Goal: Information Seeking & Learning: Learn about a topic

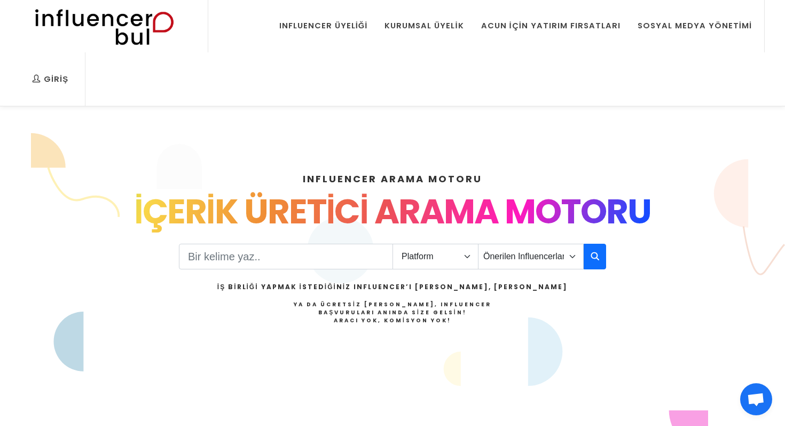
scroll to position [126, 0]
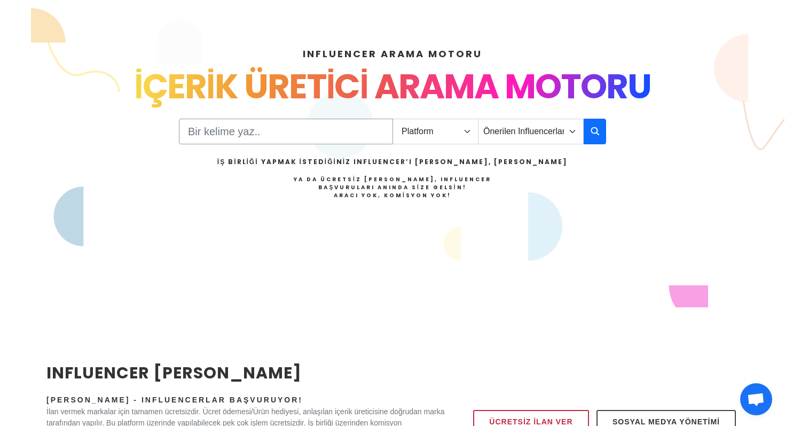
click at [297, 119] on input "Search" at bounding box center [286, 132] width 214 height 26
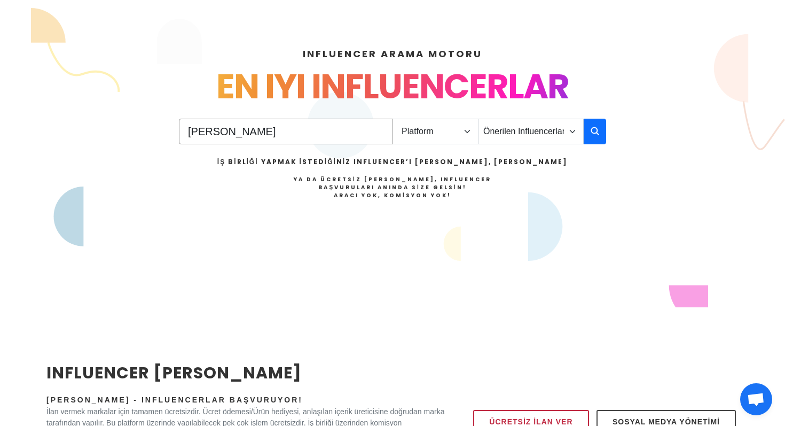
type input "[PERSON_NAME]"
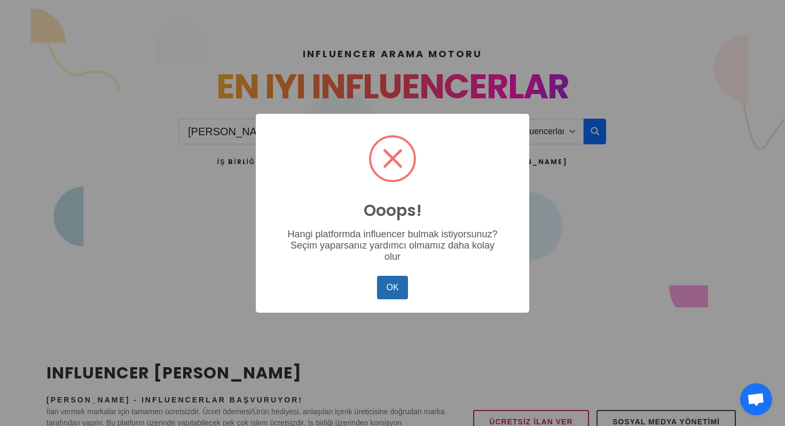
click at [391, 290] on button "OK" at bounding box center [392, 286] width 31 height 23
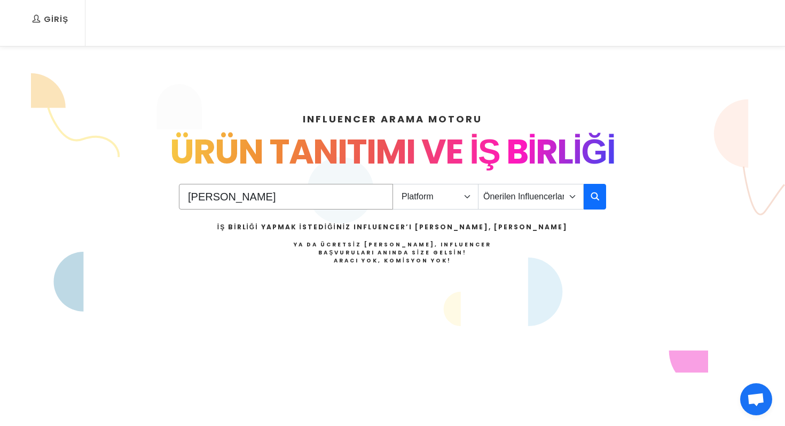
scroll to position [41, 0]
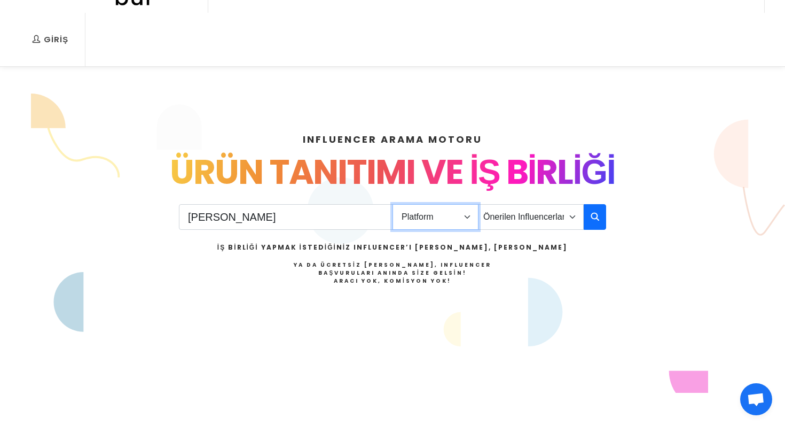
click at [430, 204] on select "Platform Instagram Facebook Youtube Tiktok Twitter Twitch" at bounding box center [435, 217] width 86 height 26
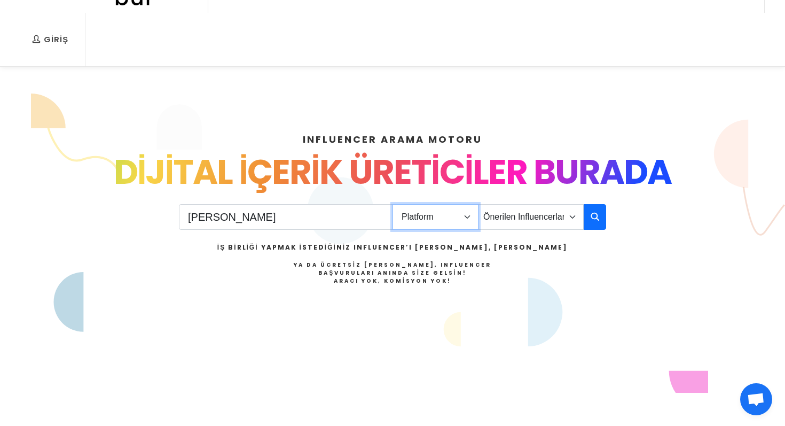
select select "1"
click at [392, 204] on select "Platform Instagram Facebook Youtube Tiktok Twitter Twitch" at bounding box center [435, 217] width 86 height 26
click at [516, 204] on select "Önerilen Influencerlar Aile & Çocuk & Ebeveyn Alışveriş & Giyim & Aksesuar Arab…" at bounding box center [531, 217] width 106 height 26
select select "1"
click at [478, 204] on select "Önerilen Influencerlar Aile & Çocuk & Ebeveyn Alışveriş & Giyim & Aksesuar Arab…" at bounding box center [531, 217] width 106 height 26
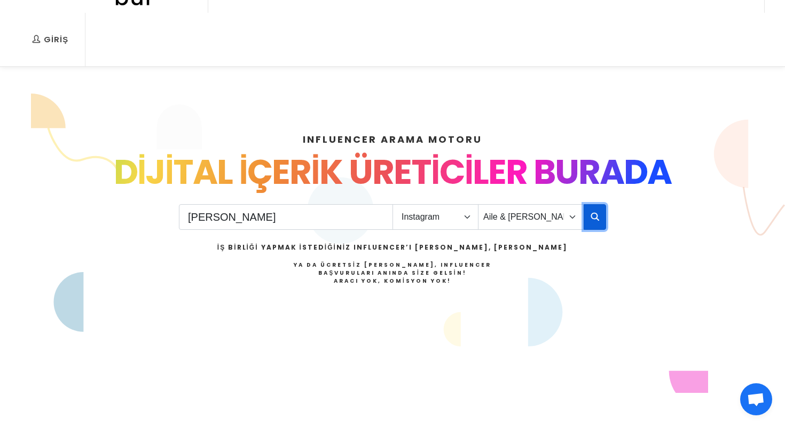
click at [591, 210] on icon "button" at bounding box center [595, 216] width 9 height 13
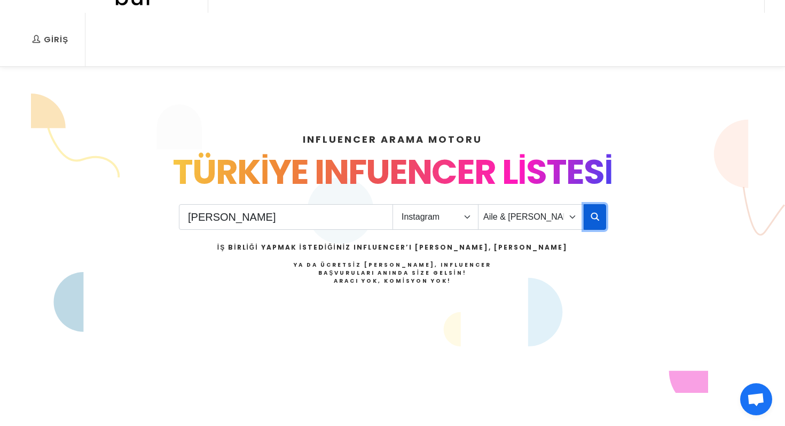
click at [596, 210] on icon "button" at bounding box center [595, 216] width 9 height 13
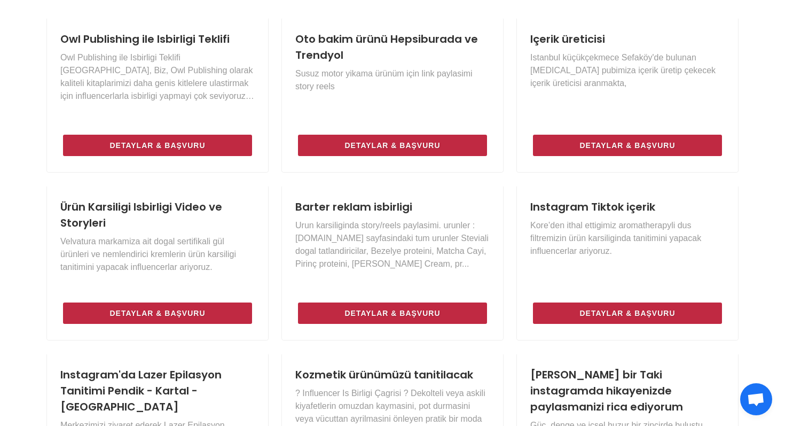
scroll to position [428, 0]
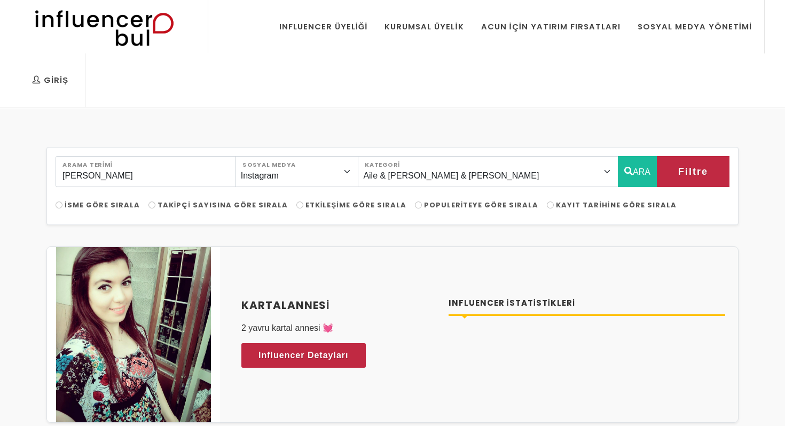
select select "1"
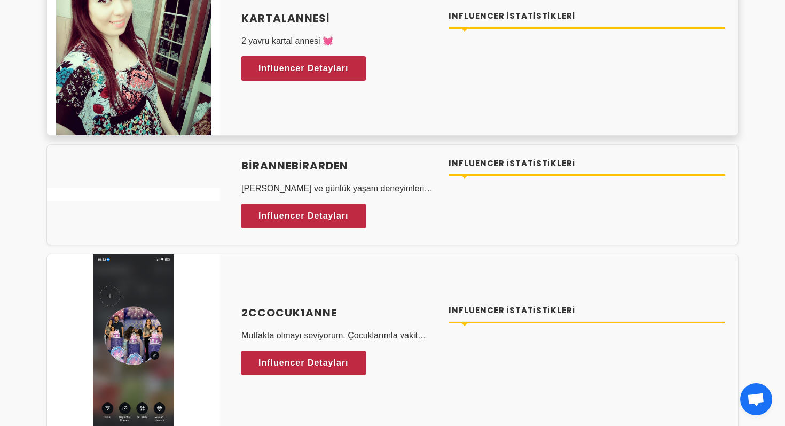
scroll to position [287, 0]
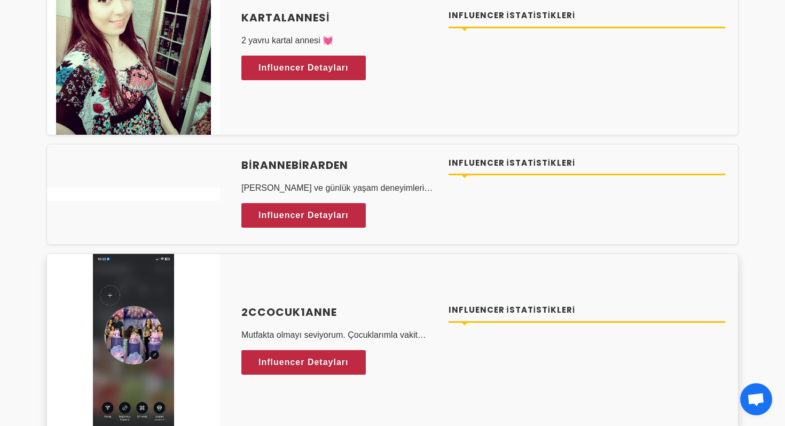
click at [532, 304] on h4 "Influencer İstatistikleri" at bounding box center [586, 310] width 277 height 12
click at [129, 271] on img at bounding box center [133, 341] width 81 height 175
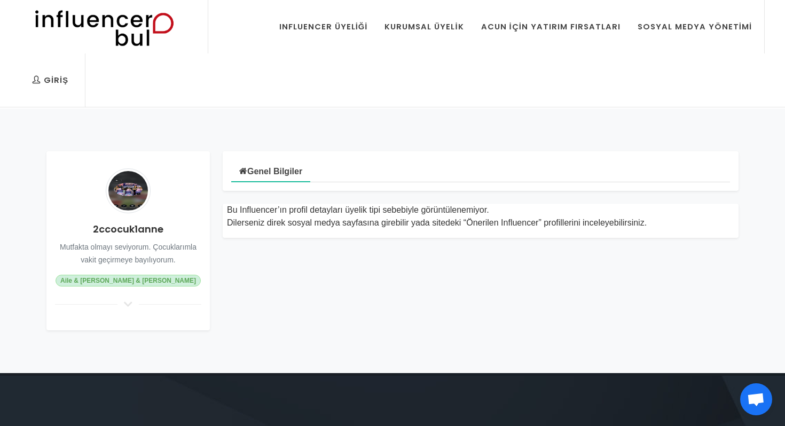
click at [128, 299] on icon at bounding box center [128, 304] width 13 height 10
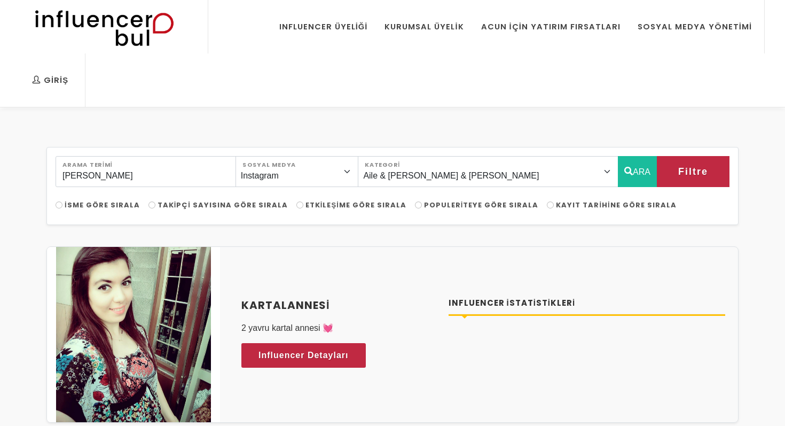
select select "1"
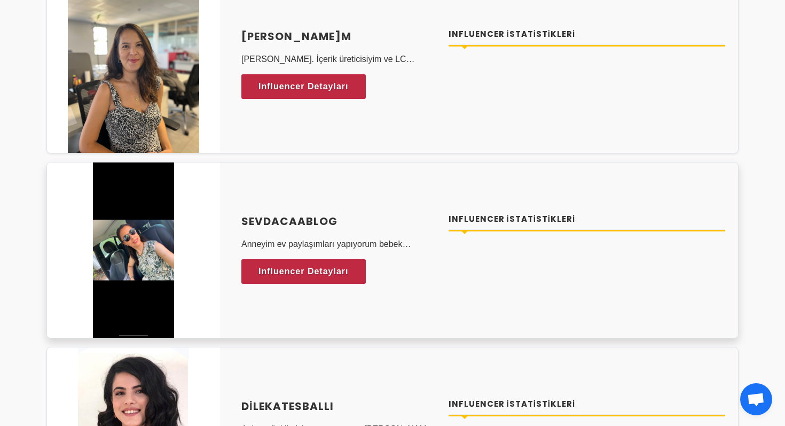
scroll to position [2412, 0]
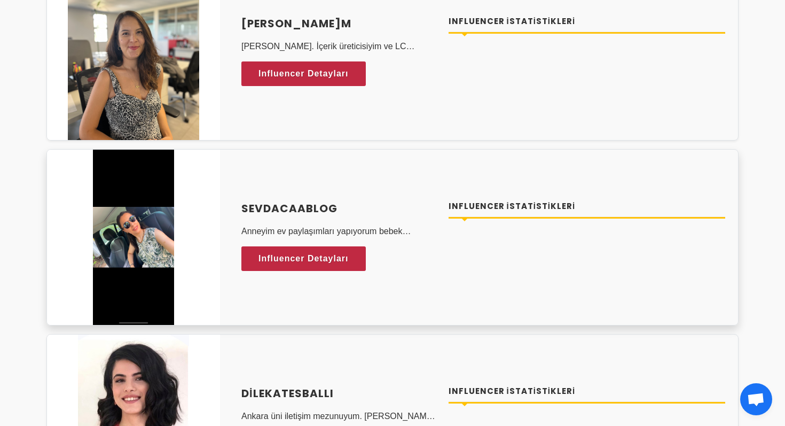
click at [138, 195] on img at bounding box center [133, 236] width 81 height 175
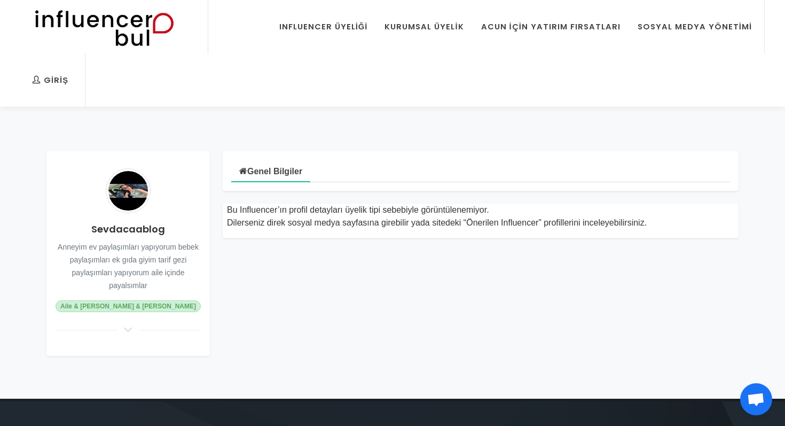
scroll to position [1, 0]
